Goal: Communication & Community: Answer question/provide support

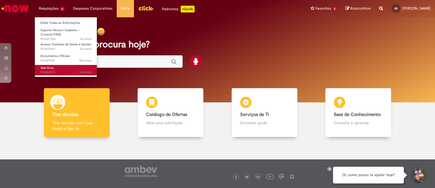
click at [61, 68] on link "Vale Rota 12d atrás 12 dias atrás R13424133" at bounding box center [66, 70] width 62 height 10
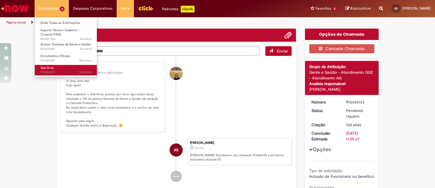
click at [60, 71] on span "12d atrás 12 dias atrás R13424133" at bounding box center [65, 72] width 51 height 5
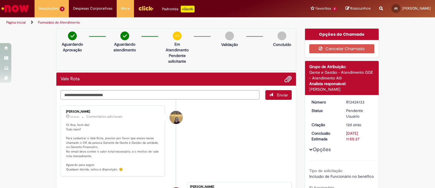
scroll to position [47, 0]
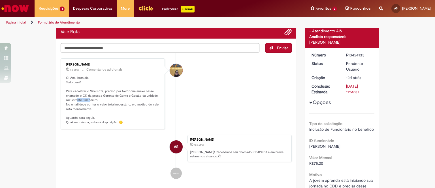
drag, startPoint x: 75, startPoint y: 99, endPoint x: 88, endPoint y: 102, distance: 12.7
click at [88, 102] on p "Oi Ana, bom dia! Tudo bem? Para cadastrar o Vale Rota, preciso por favor que an…" at bounding box center [113, 100] width 94 height 49
click at [85, 105] on p "Oi Ana, bom dia! Tudo bem? Para cadastrar o Vale Rota, preciso por favor que an…" at bounding box center [113, 100] width 94 height 49
drag, startPoint x: 105, startPoint y: 104, endPoint x: 127, endPoint y: 104, distance: 21.5
click at [127, 104] on p "Oi Ana, bom dia! Tudo bem? Para cadastrar o Vale Rota, preciso por favor que an…" at bounding box center [113, 100] width 94 height 49
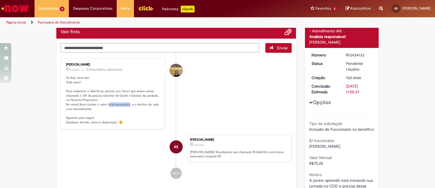
click at [127, 104] on p "Oi Ana, bom dia! Tudo bem? Para cadastrar o Vale Rota, preciso por favor que an…" at bounding box center [113, 100] width 94 height 49
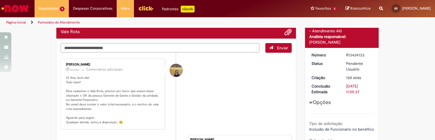
click at [108, 50] on textarea "Digite sua mensagem aqui..." at bounding box center [160, 48] width 199 height 10
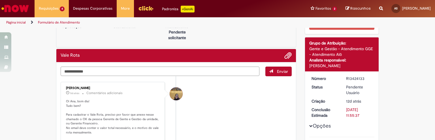
scroll to position [118, 0]
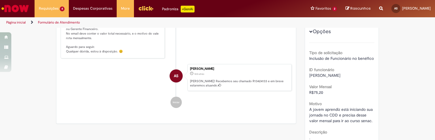
type textarea "**********"
click at [216, 79] on p "[PERSON_NAME]! Recebemos seu chamado R13424133 e em breve estaremos atuando." at bounding box center [239, 83] width 98 height 9
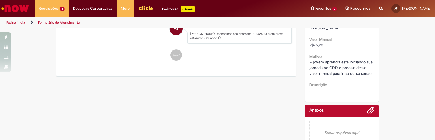
scroll to position [141, 0]
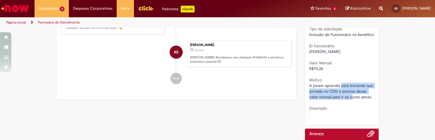
drag, startPoint x: 338, startPoint y: 90, endPoint x: 350, endPoint y: 101, distance: 16.4
click at [350, 99] on span "A jovem aprendiz está iniciando sua jornada no CDD e precisa desse valor mensal…" at bounding box center [341, 91] width 65 height 16
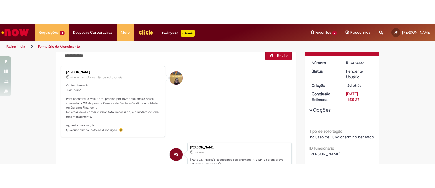
scroll to position [111, 0]
